Goal: Check status: Check status

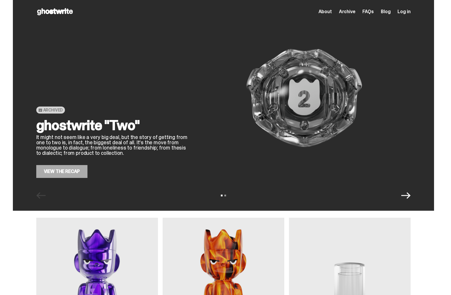
click at [68, 174] on link "View the Recap" at bounding box center [61, 171] width 51 height 13
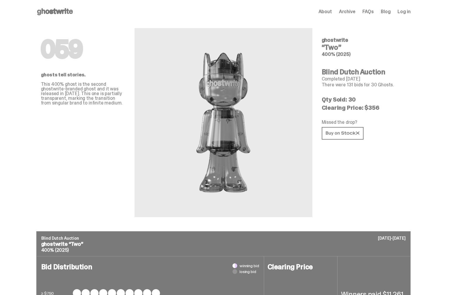
click at [406, 12] on span "Log in" at bounding box center [403, 11] width 13 height 5
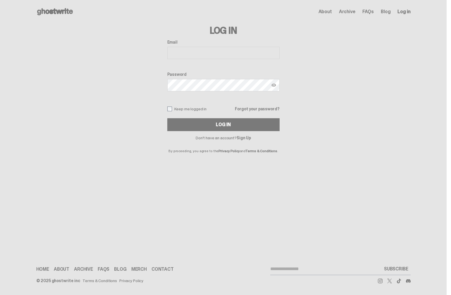
type input "**********"
click at [212, 120] on button "Log In" at bounding box center [223, 124] width 112 height 13
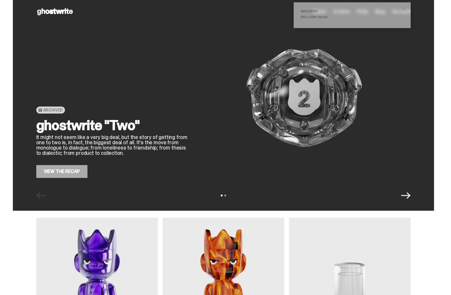
click at [407, 9] on span "close" at bounding box center [404, 9] width 6 height 6
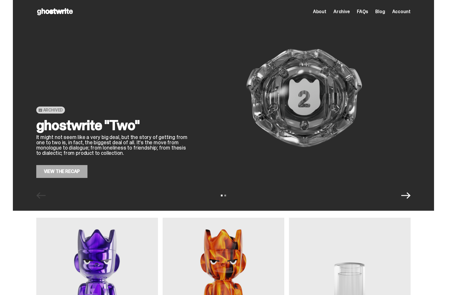
click at [403, 11] on span "Account" at bounding box center [401, 11] width 18 height 5
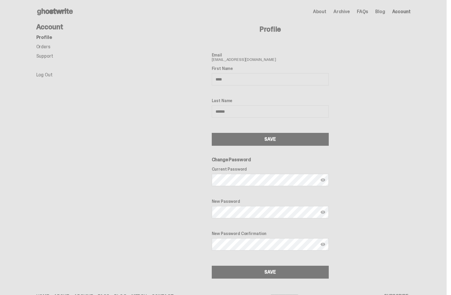
click at [45, 47] on link "Orders" at bounding box center [43, 47] width 14 height 6
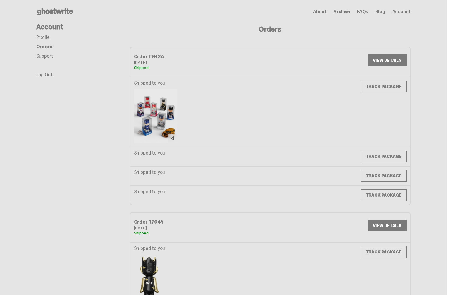
click at [57, 12] on use at bounding box center [55, 11] width 36 height 7
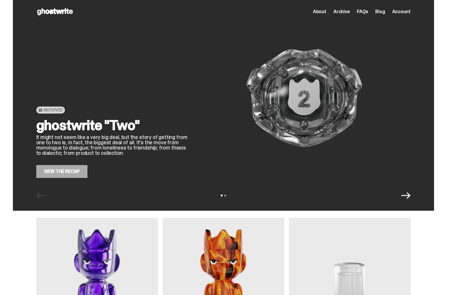
click at [65, 174] on link "View the Recap" at bounding box center [61, 171] width 51 height 13
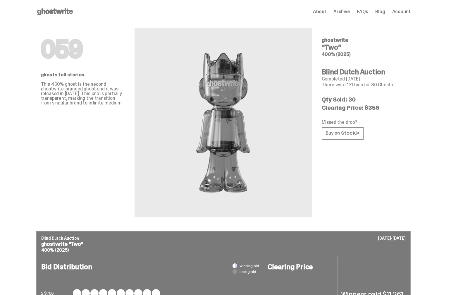
scroll to position [597, 0]
